Goal: Information Seeking & Learning: Learn about a topic

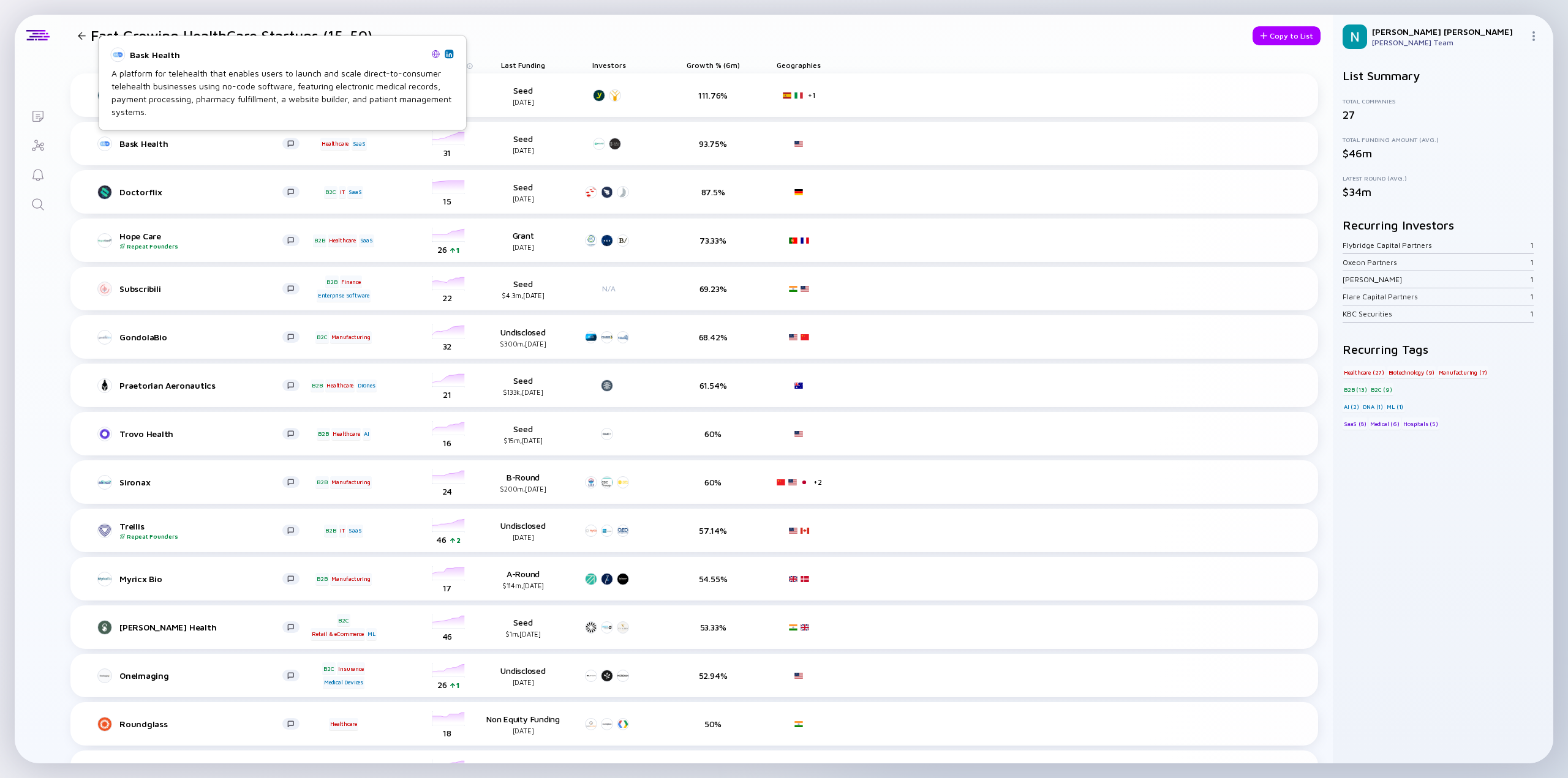
click at [438, 56] on img at bounding box center [436, 54] width 9 height 9
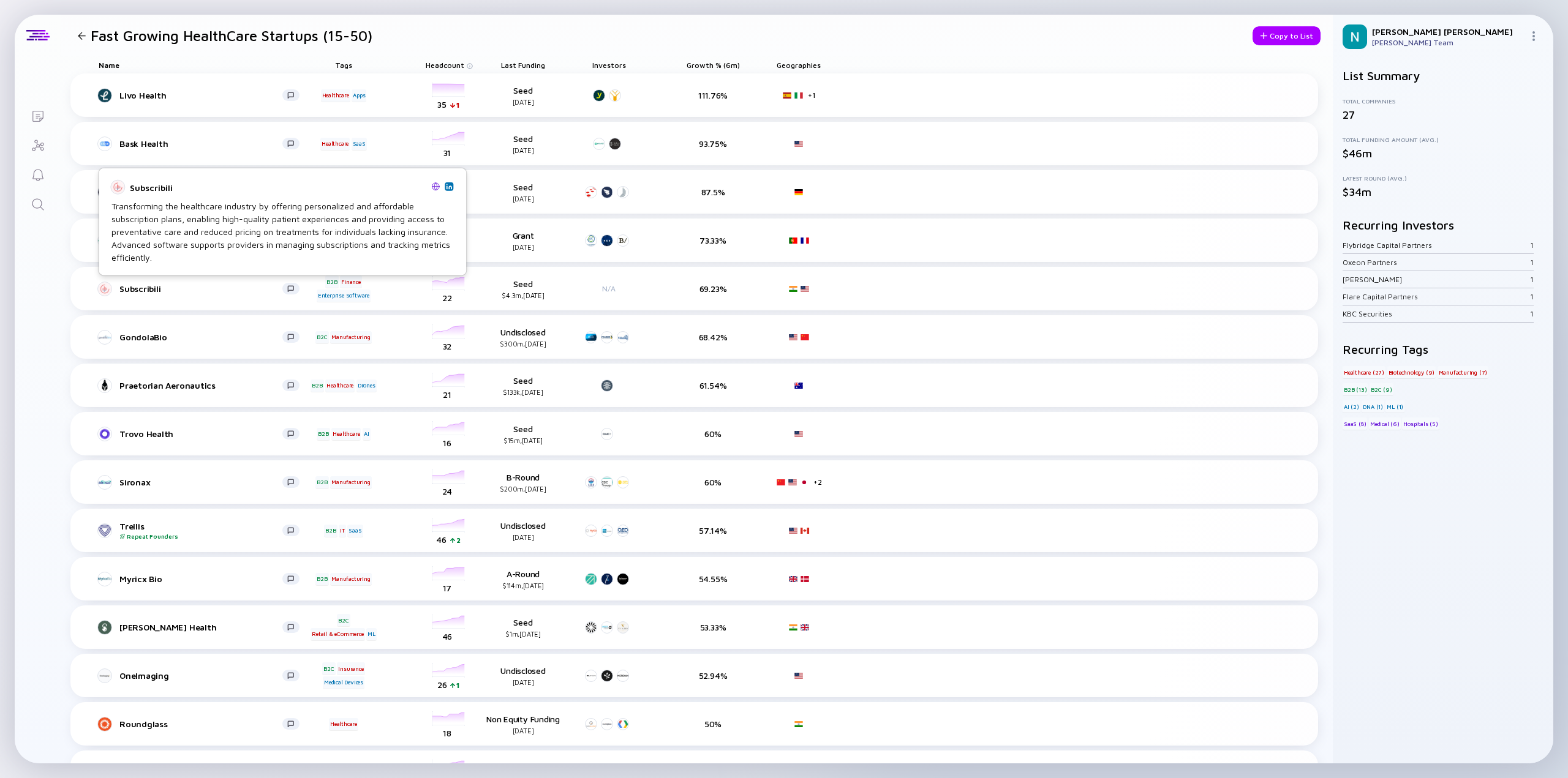
click at [438, 187] on img at bounding box center [436, 187] width 9 height 9
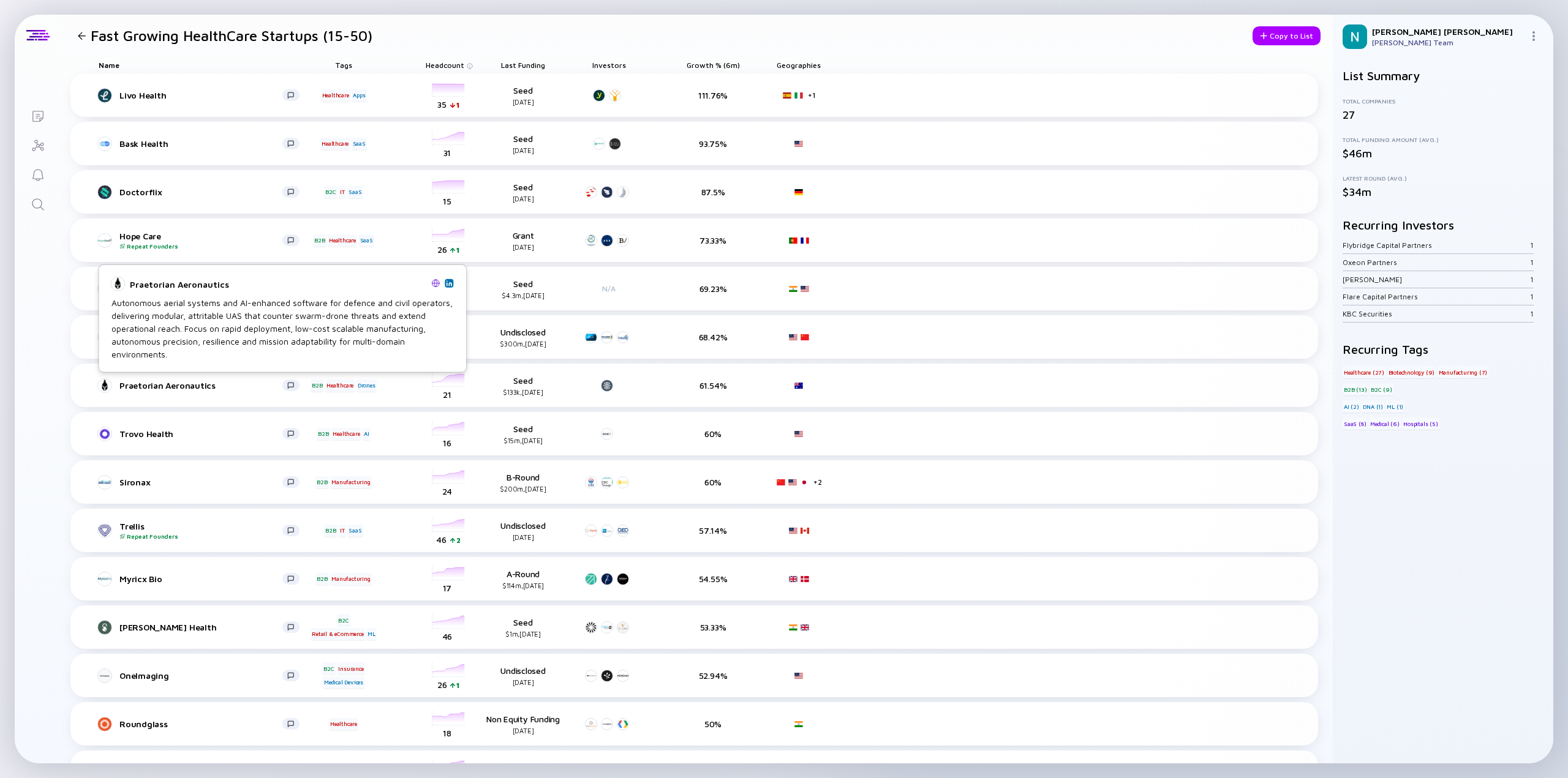
click at [433, 285] on img at bounding box center [436, 283] width 9 height 9
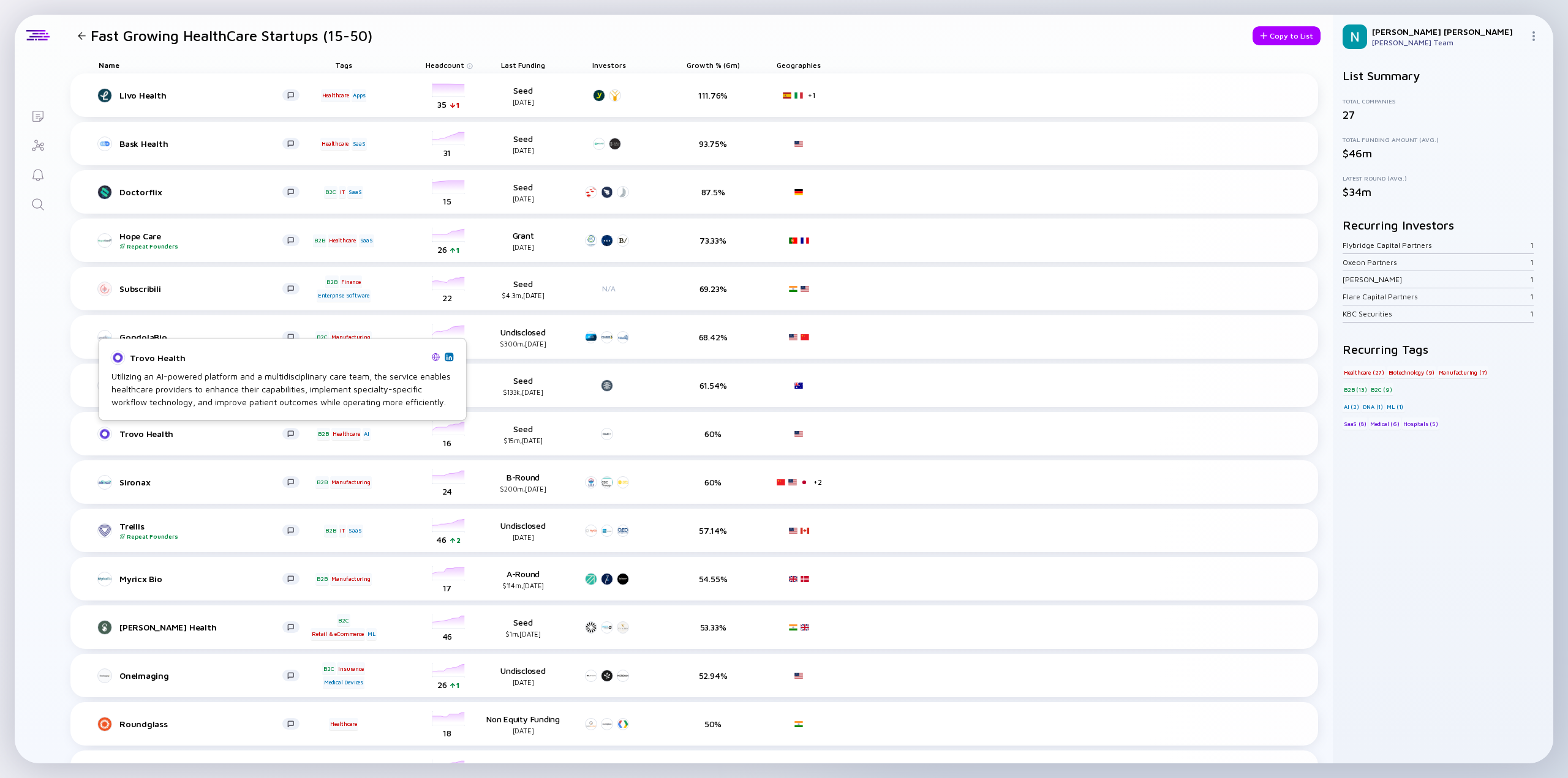
click at [434, 357] on img at bounding box center [436, 357] width 9 height 9
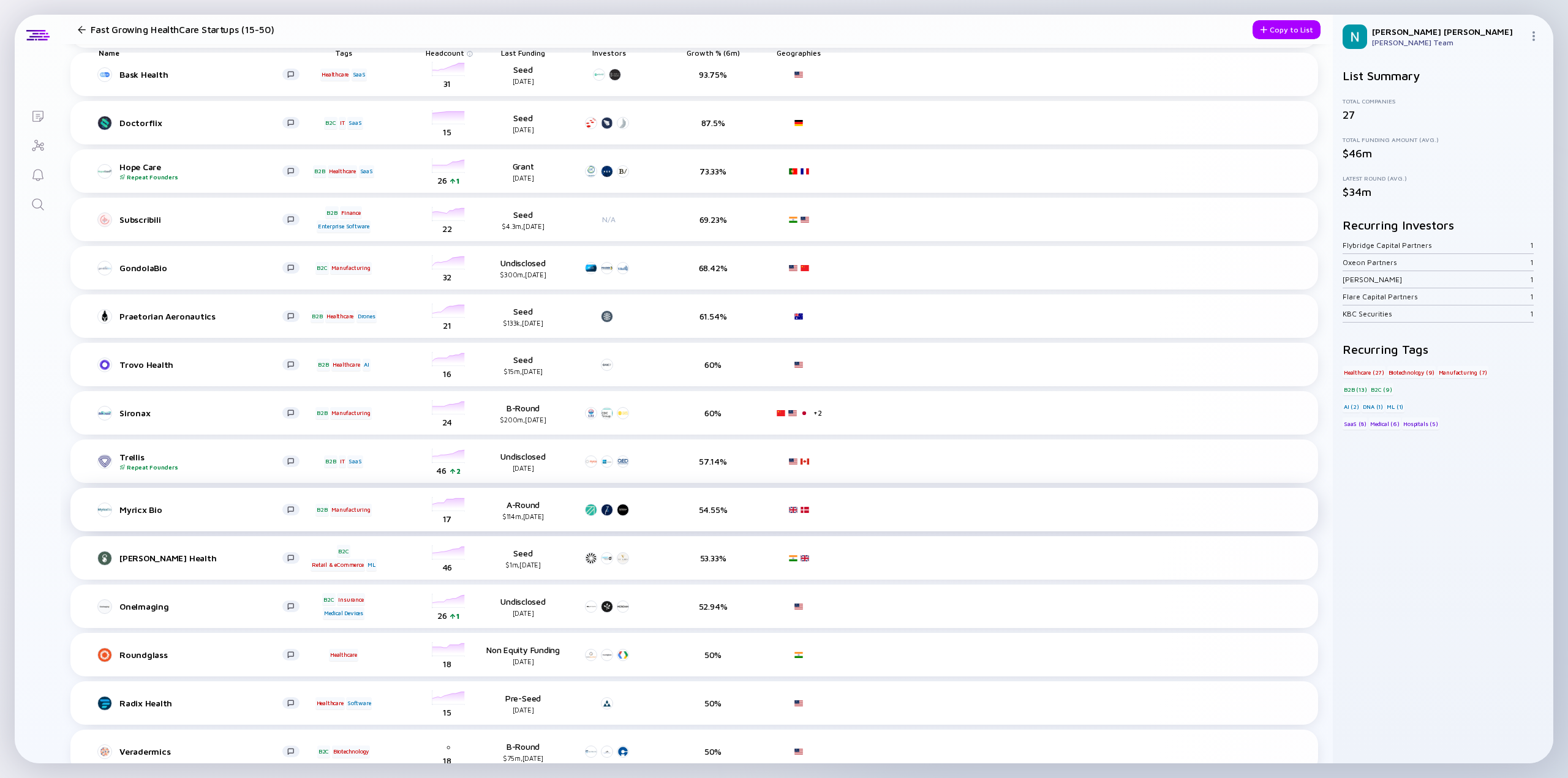
scroll to position [122, 0]
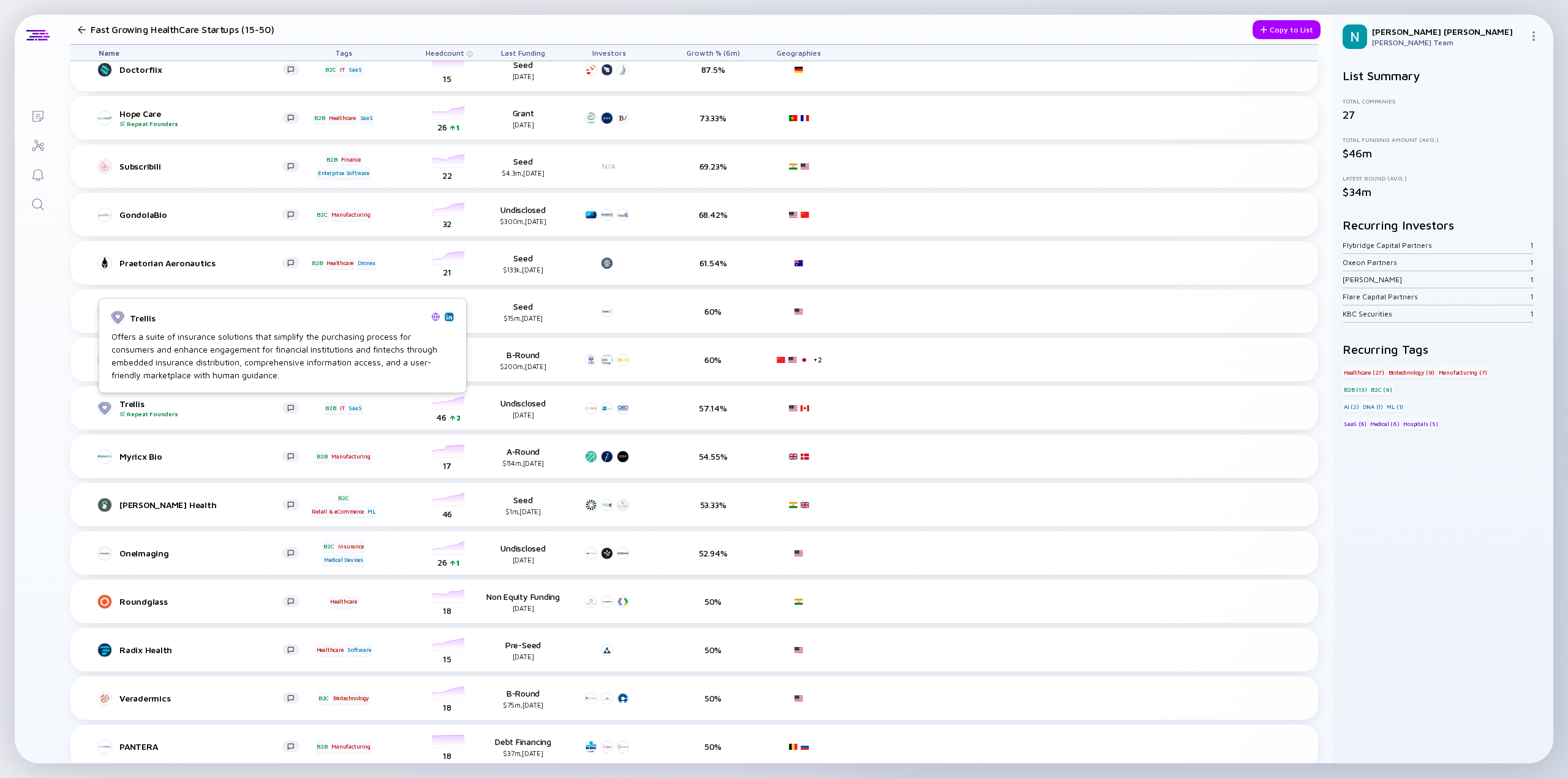
click at [435, 318] on img at bounding box center [436, 317] width 9 height 9
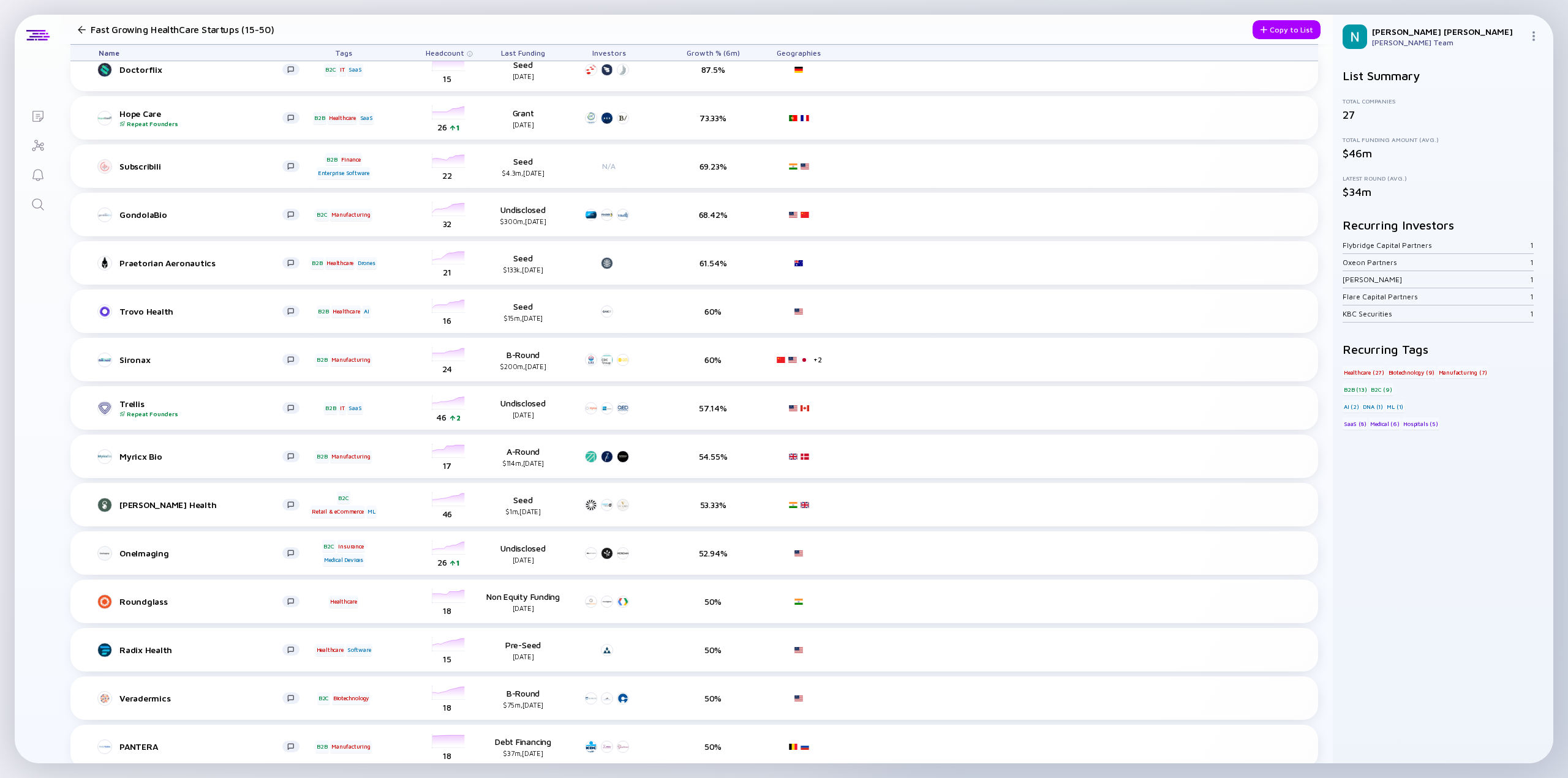
scroll to position [245, 0]
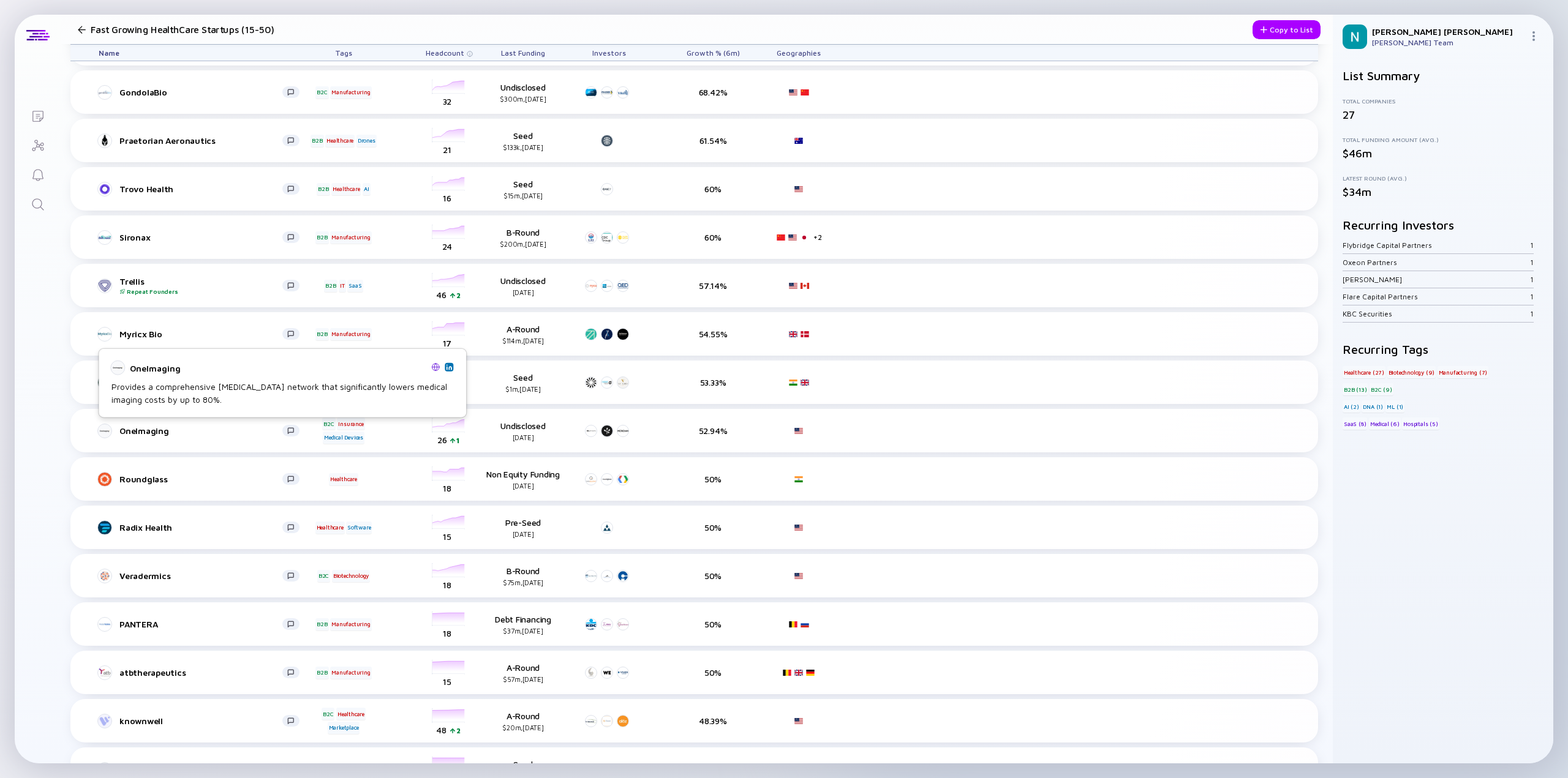
click at [433, 366] on img at bounding box center [436, 367] width 9 height 9
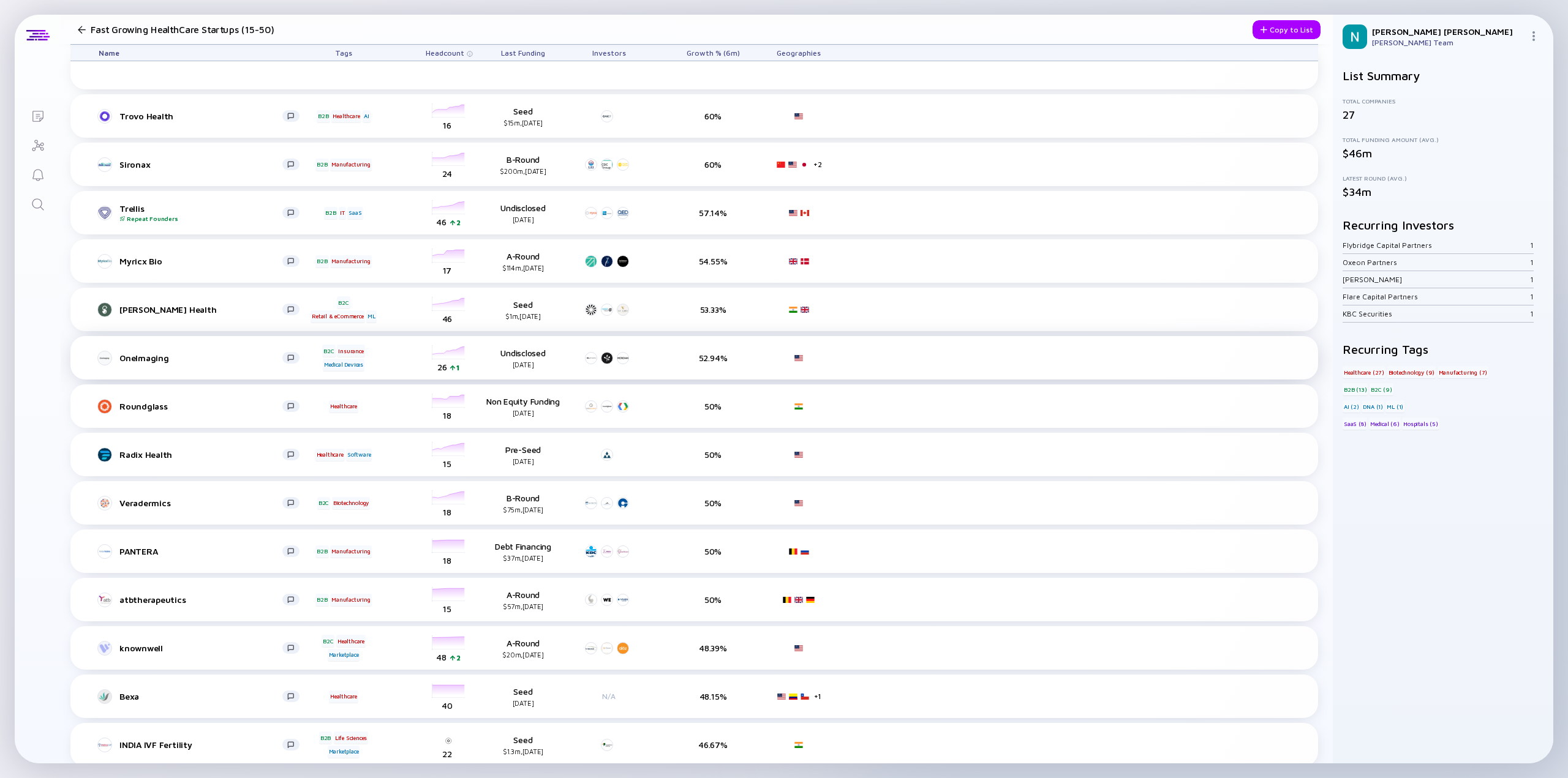
scroll to position [429, 0]
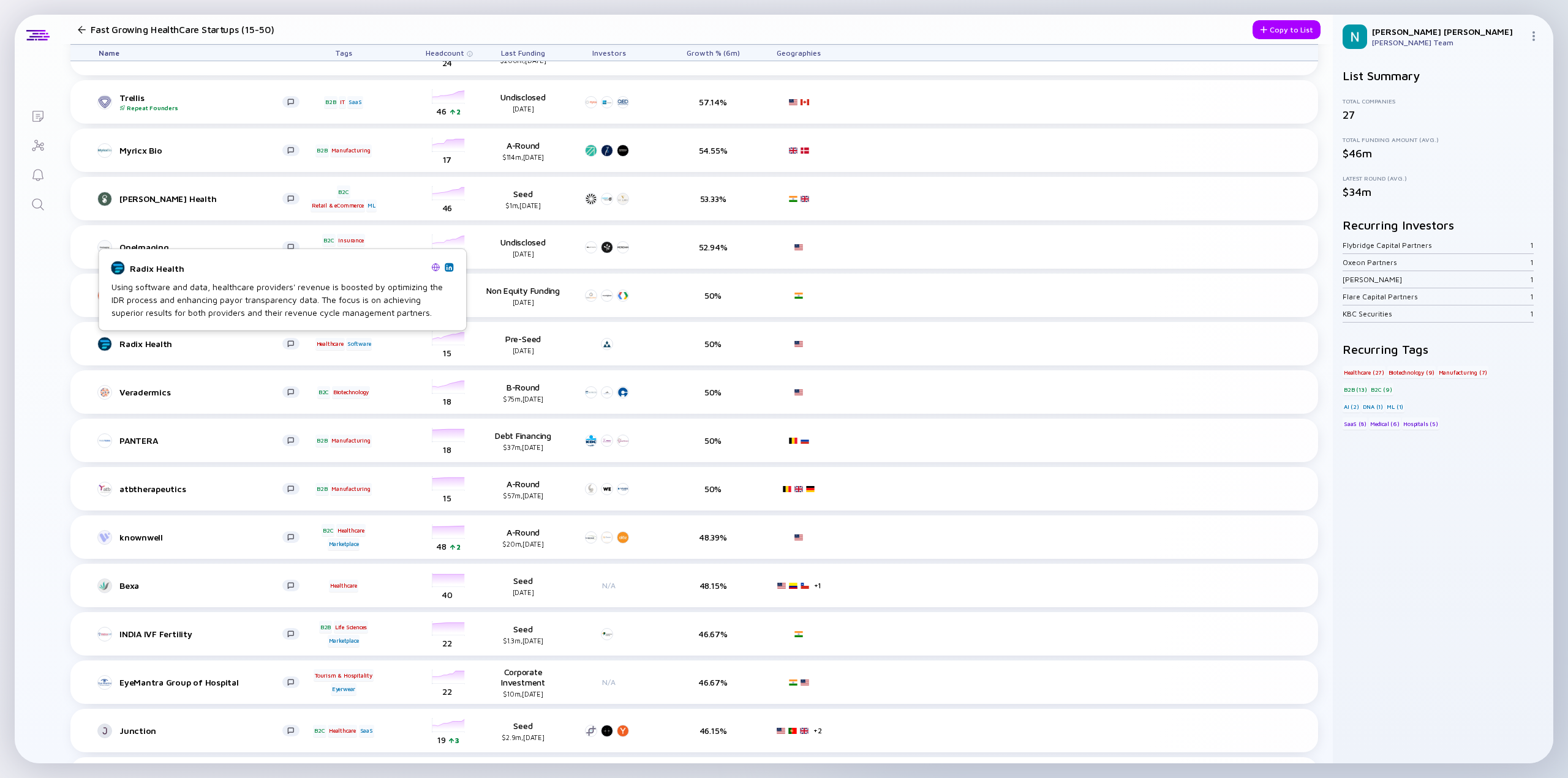
click at [434, 265] on img at bounding box center [436, 267] width 9 height 9
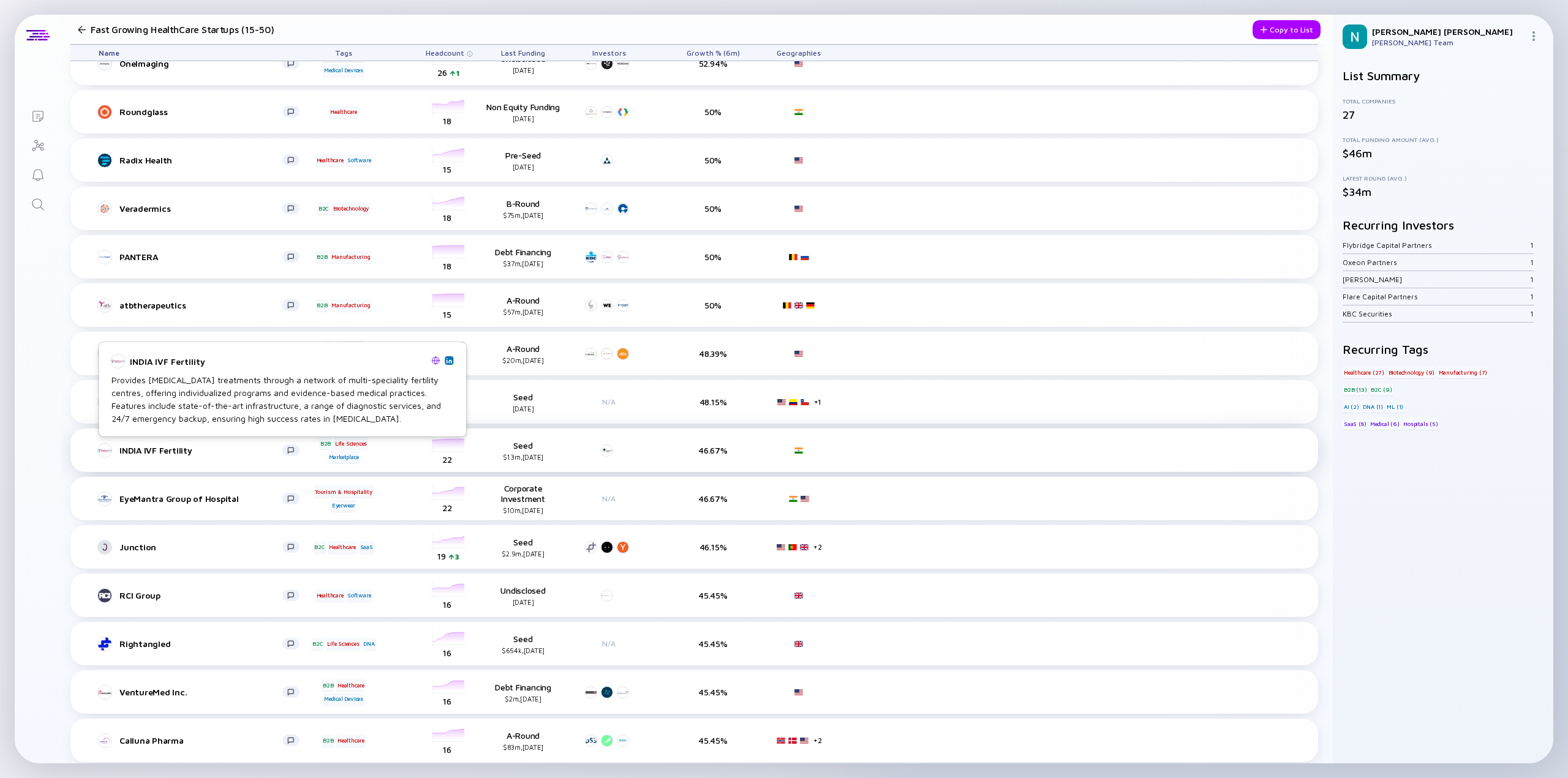
scroll to position [616, 0]
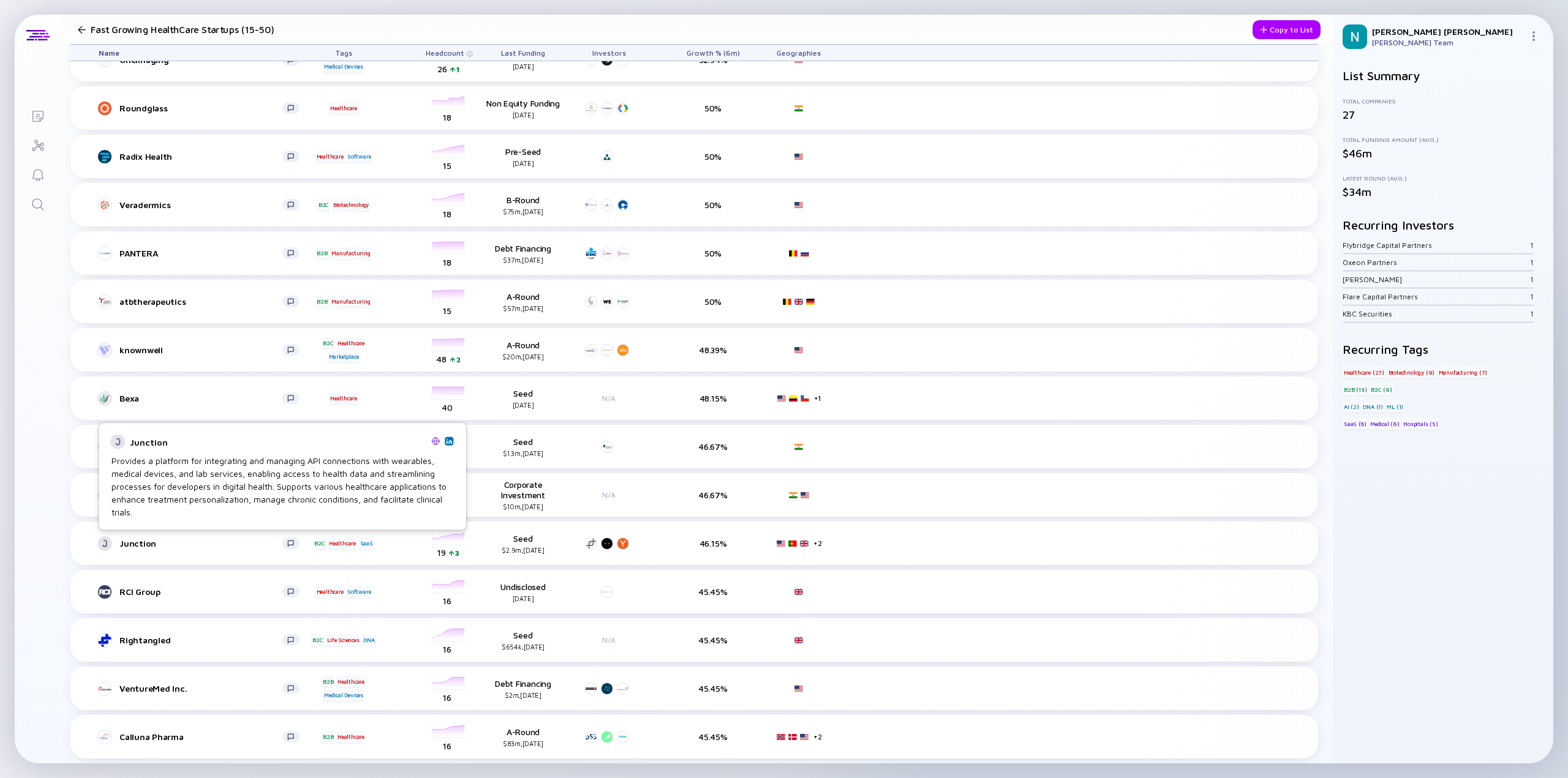
click at [436, 445] on img at bounding box center [436, 441] width 9 height 9
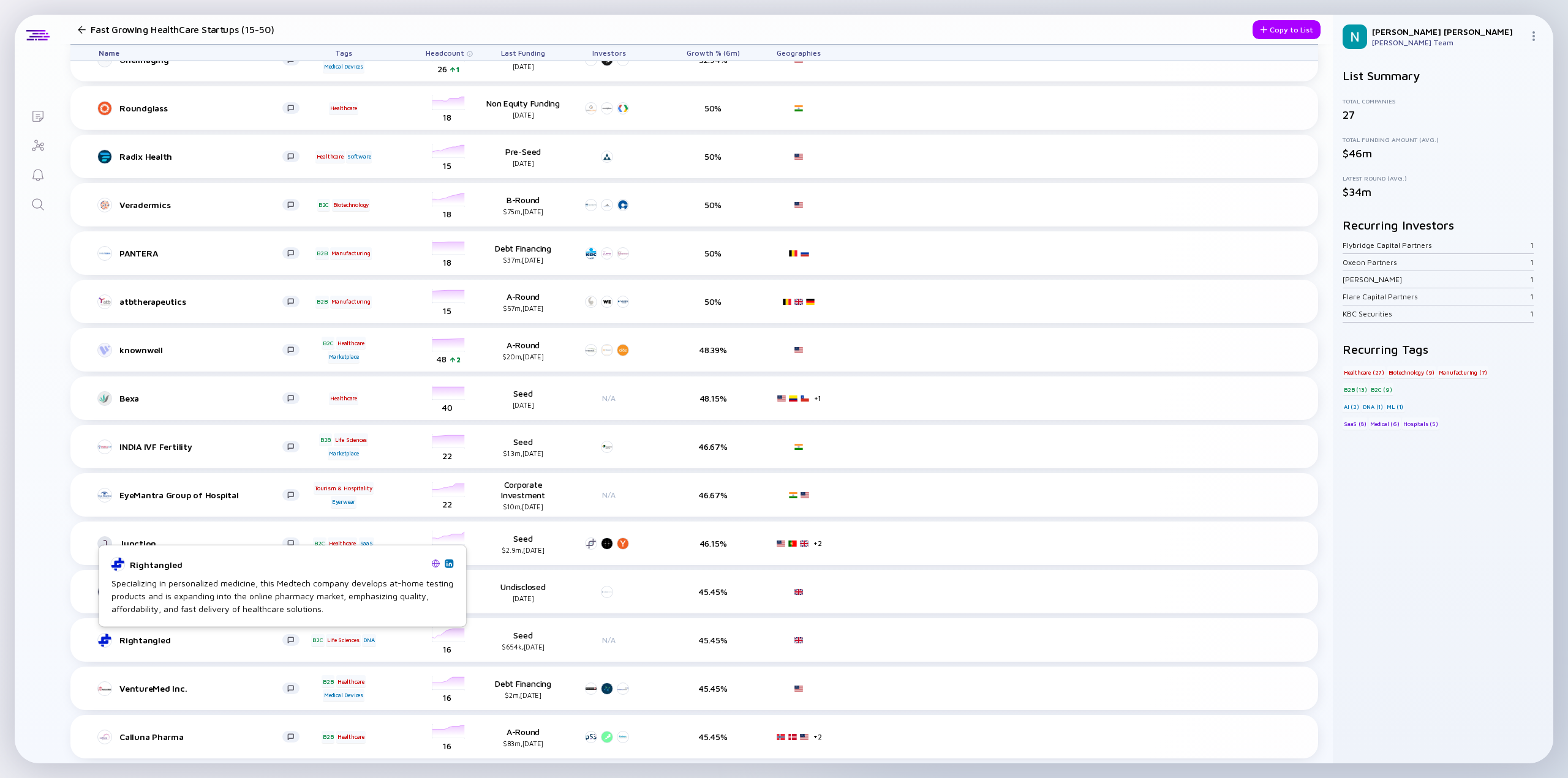
click at [434, 561] on img at bounding box center [436, 563] width 9 height 9
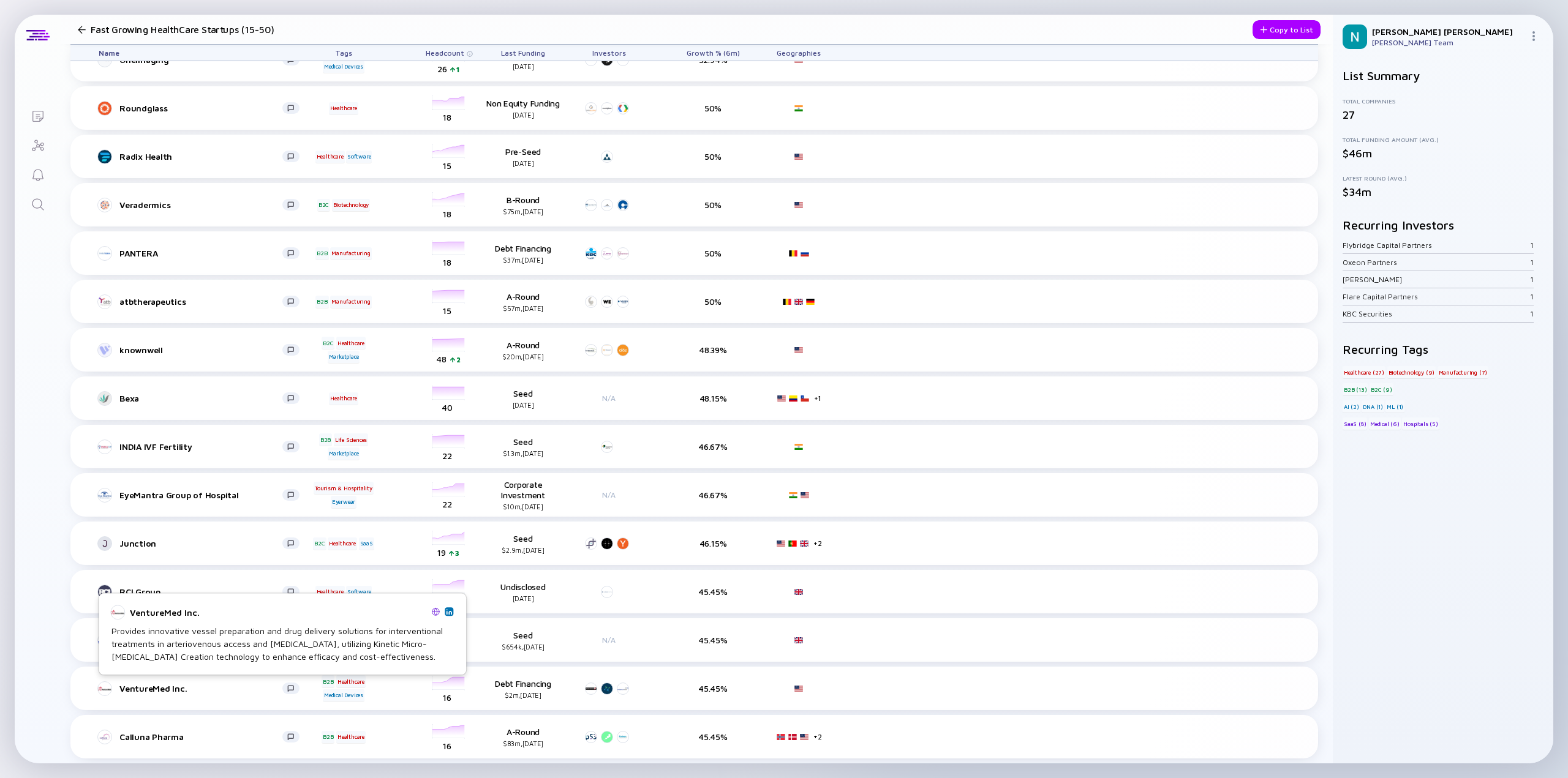
click at [434, 613] on img at bounding box center [436, 611] width 9 height 9
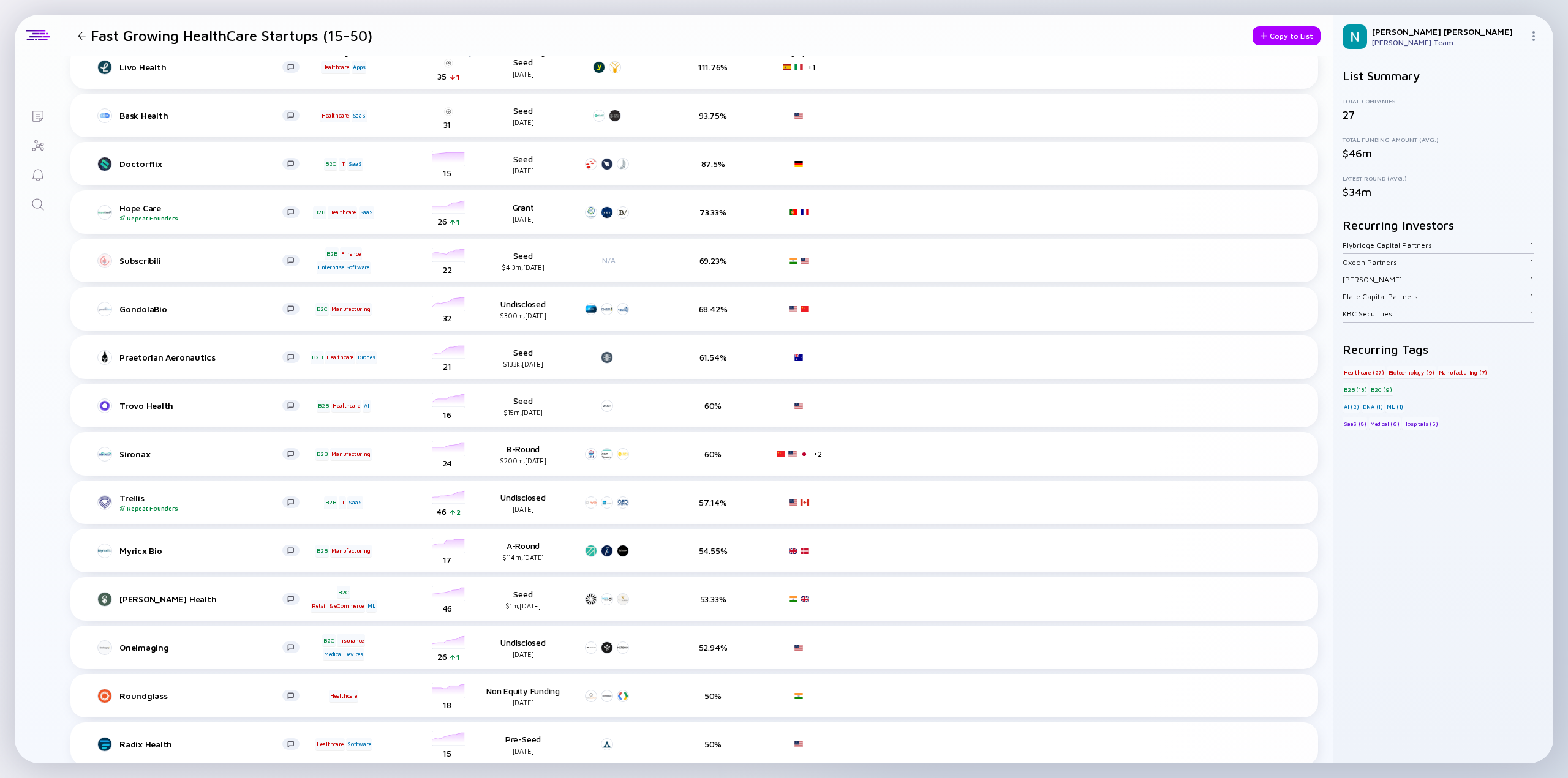
scroll to position [0, 0]
